Goal: Task Accomplishment & Management: Use online tool/utility

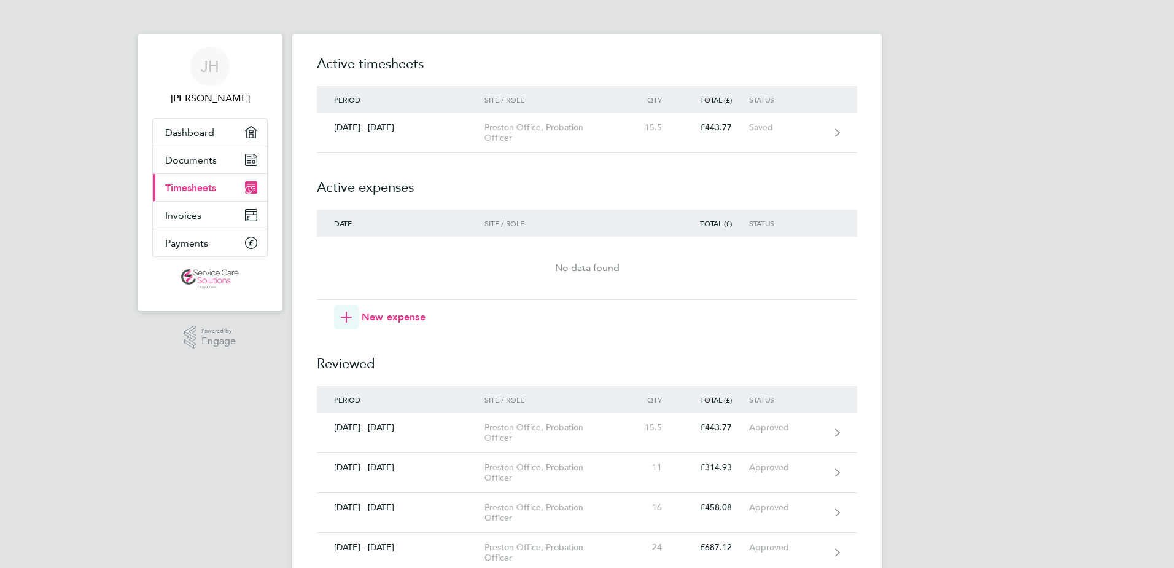
scroll to position [61, 0]
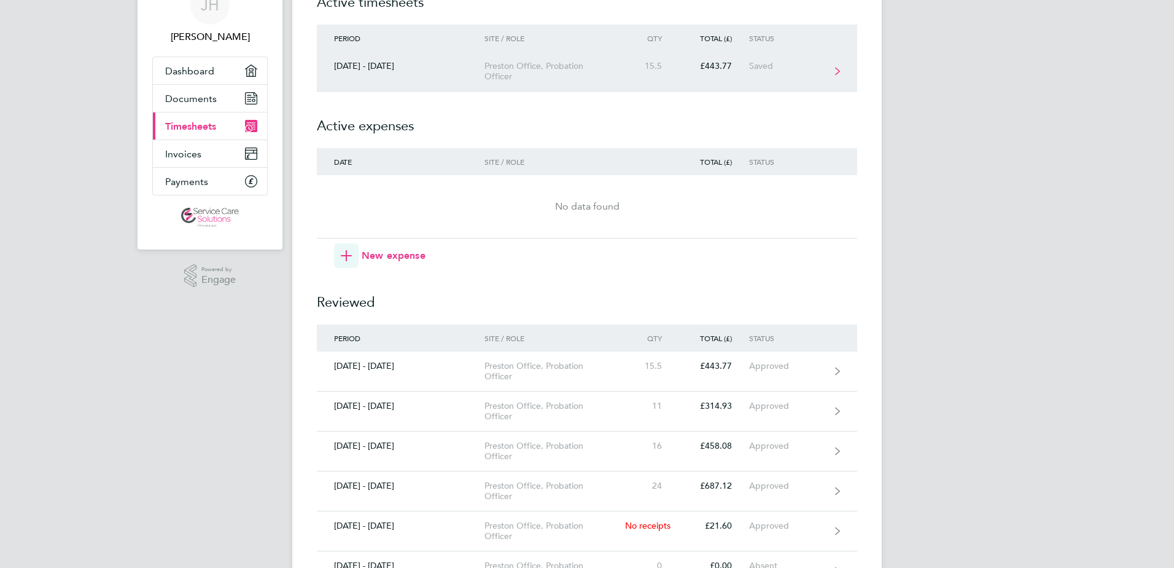
click at [762, 65] on div "Saved" at bounding box center [787, 66] width 76 height 10
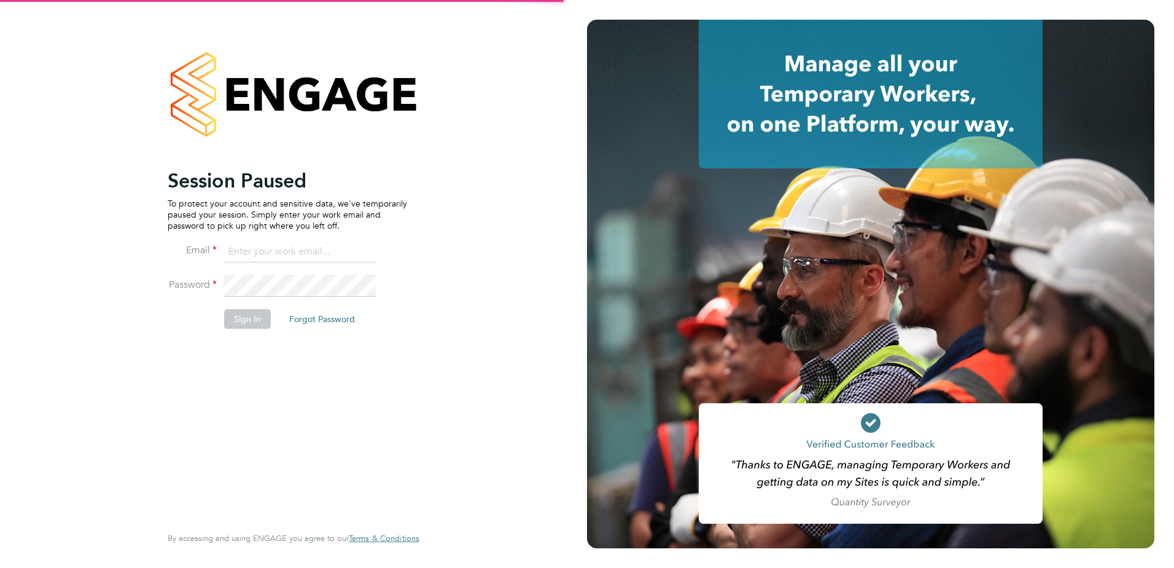
type input "[PERSON_NAME][EMAIL_ADDRESS][PERSON_NAME][DOMAIN_NAME]"
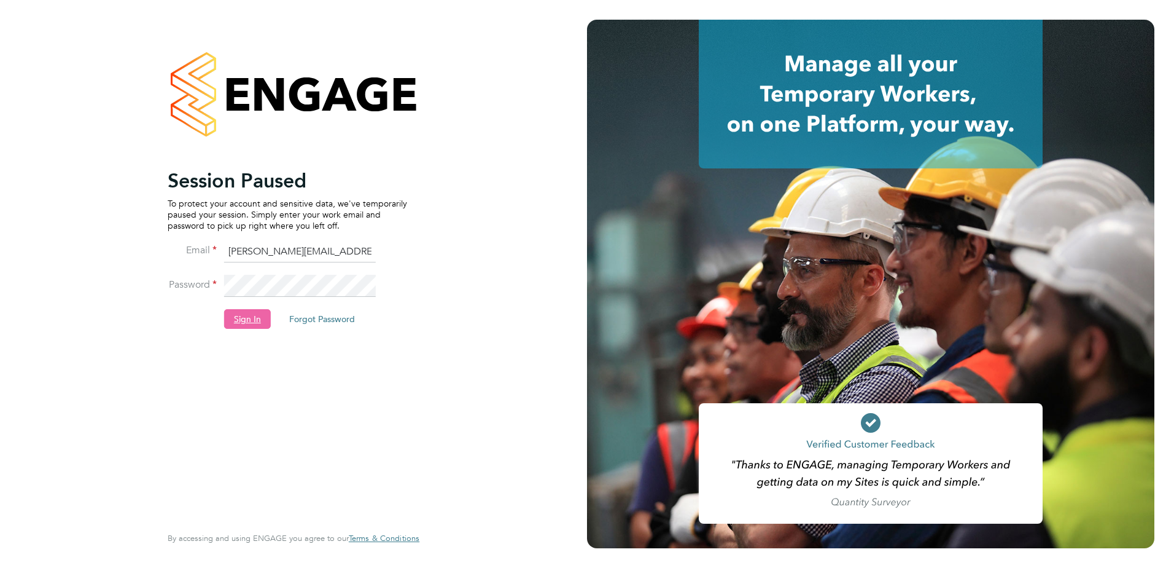
click at [249, 312] on button "Sign In" at bounding box center [247, 319] width 47 height 20
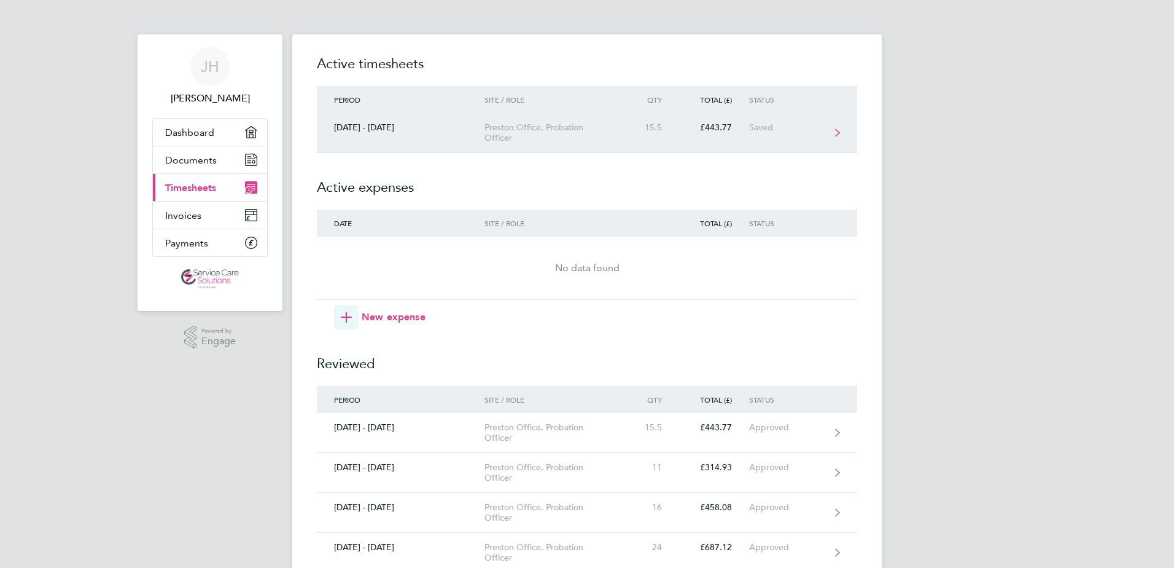
click at [770, 127] on div "Saved" at bounding box center [787, 127] width 76 height 10
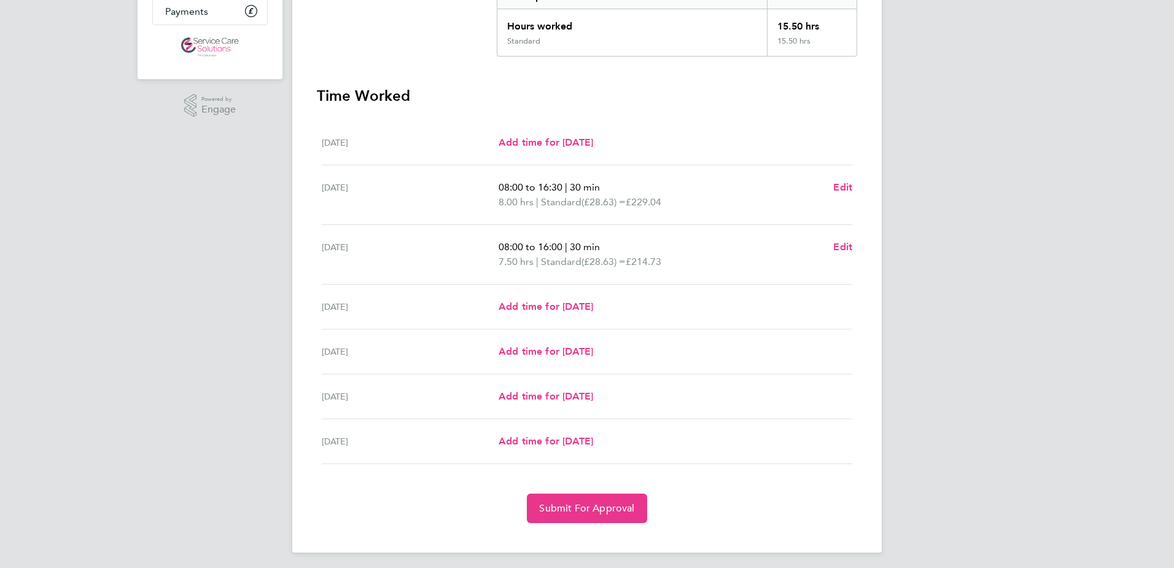
scroll to position [236, 0]
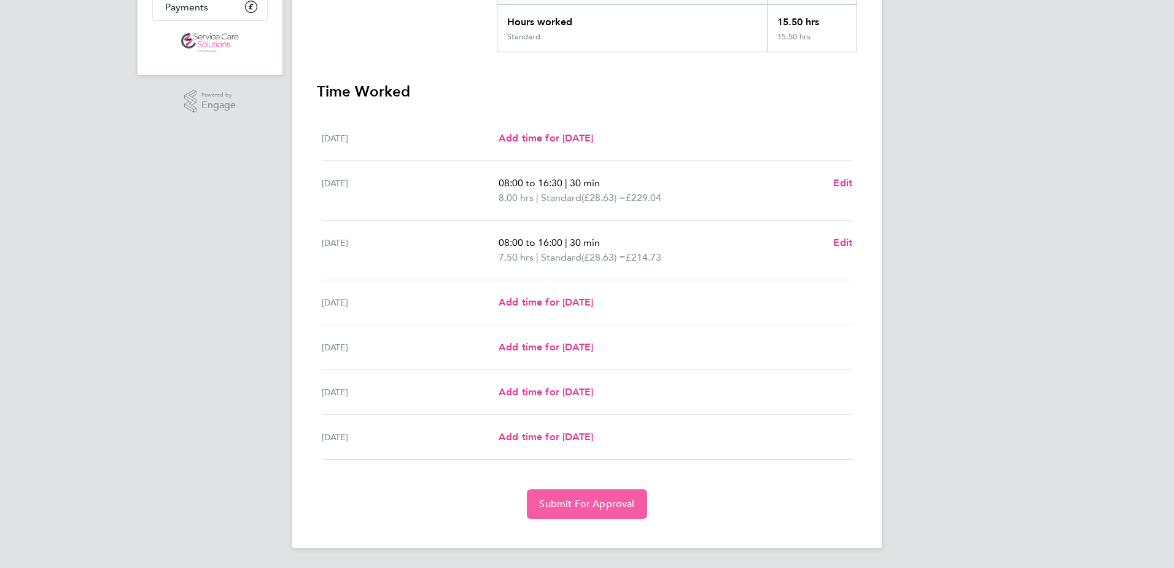
click at [600, 512] on button "Submit For Approval" at bounding box center [587, 503] width 120 height 29
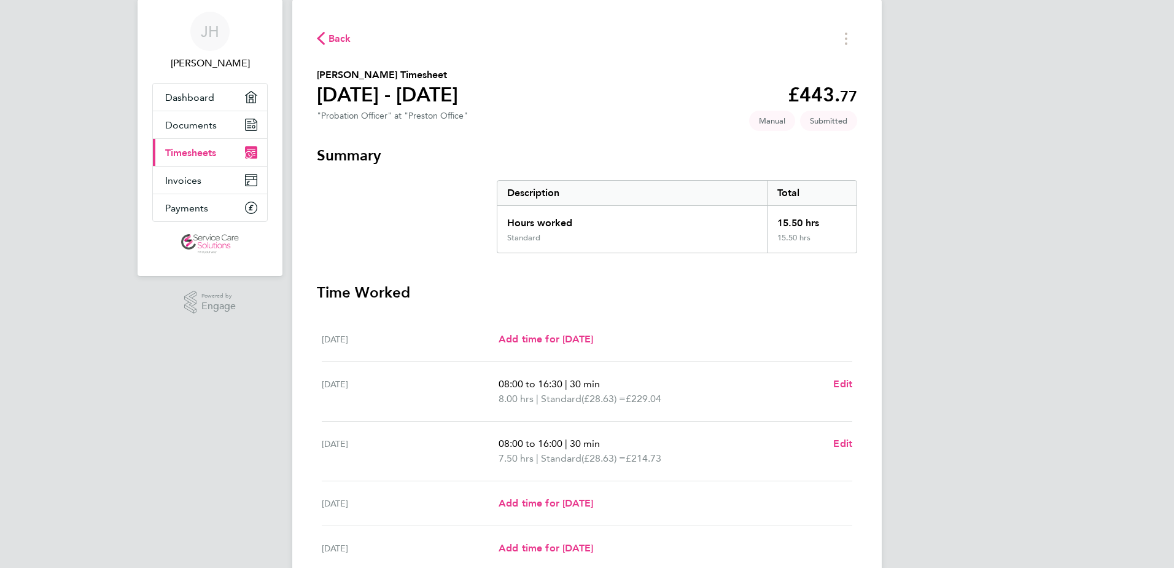
scroll to position [0, 0]
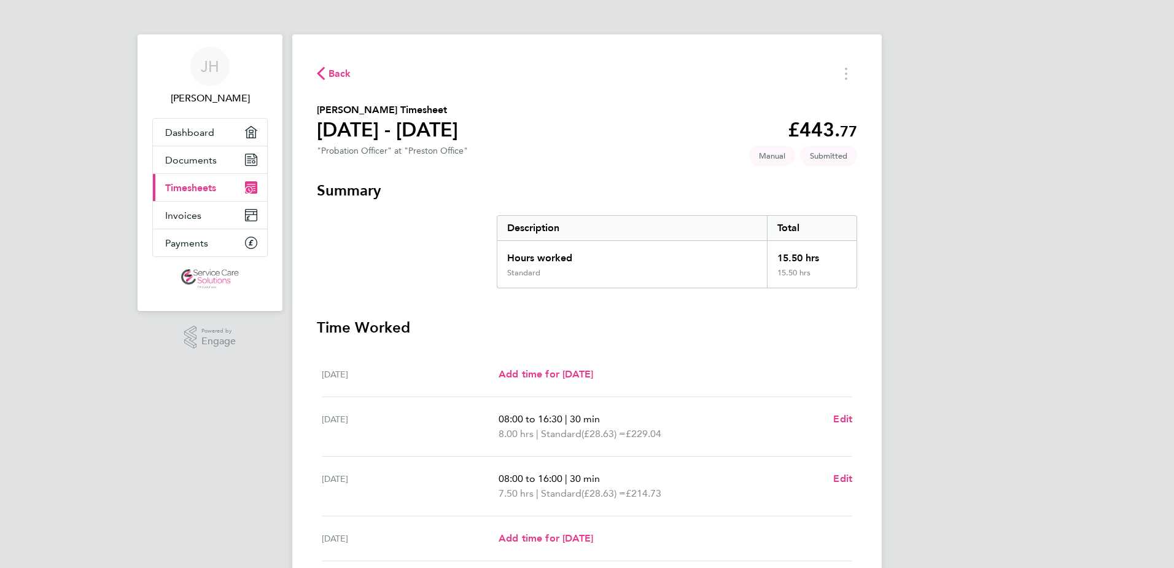
click at [338, 75] on span "Back" at bounding box center [340, 73] width 23 height 15
